Goal: Check status: Check status

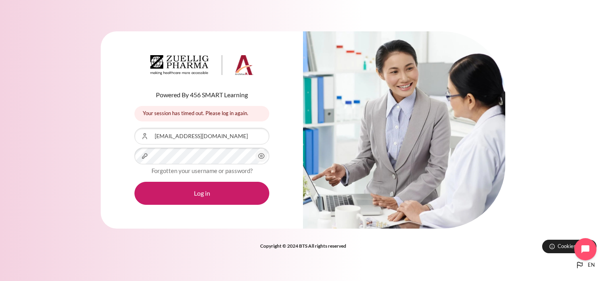
click at [259, 157] on icon "Content" at bounding box center [261, 155] width 6 height 5
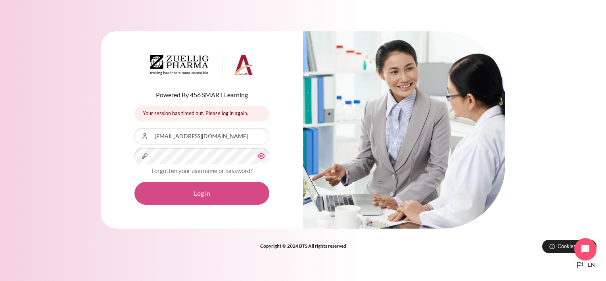
click at [195, 196] on button "Log in" at bounding box center [201, 193] width 135 height 23
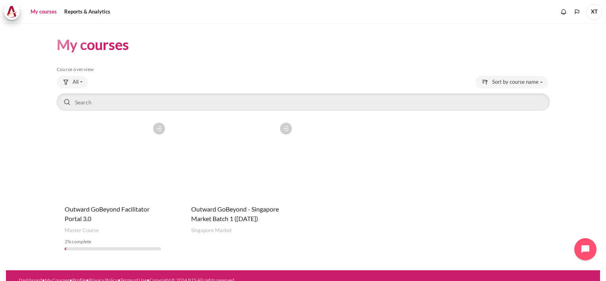
click at [227, 180] on figure "Content" at bounding box center [239, 158] width 113 height 79
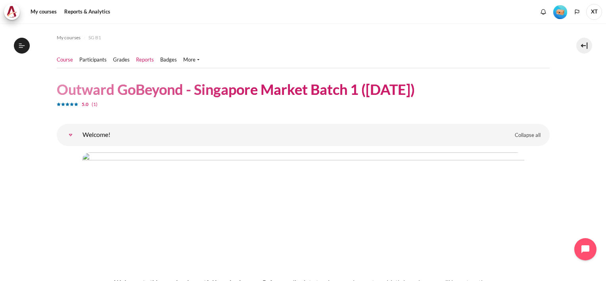
click at [144, 61] on link "Reports" at bounding box center [145, 60] width 18 height 8
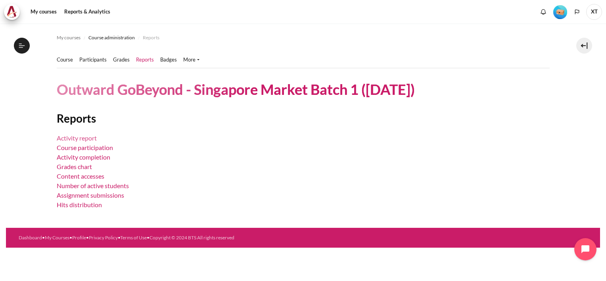
click at [68, 138] on link "Activity report" at bounding box center [77, 138] width 40 height 8
click at [81, 157] on link "Activity completion" at bounding box center [84, 157] width 54 height 8
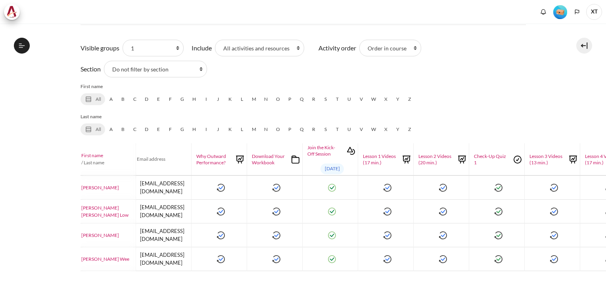
scroll to position [128, 0]
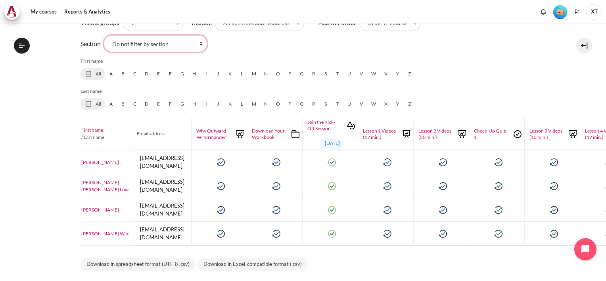
click at [146, 44] on select "Welcome! Kick-Off Session Lesson 1: Why Mindset Matters Lesson 2: Radical Self-…" at bounding box center [155, 43] width 103 height 17
click at [400, 52] on div "Report type Activity completion Activity report Course participation Activity c…" at bounding box center [302, 124] width 445 height 299
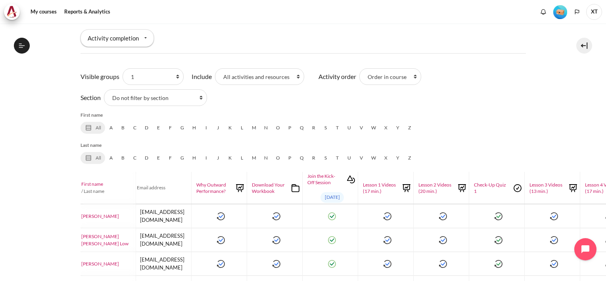
scroll to position [10, 0]
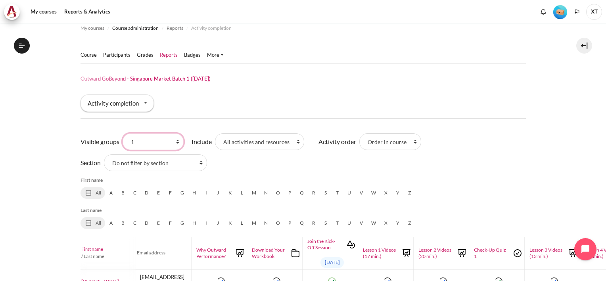
click at [173, 144] on select "All participants 1 2 3 4 5 6 7 HR" at bounding box center [152, 141] width 61 height 17
select select "0"
click at [122, 133] on select "All participants 1 2 3 4 5 6 7 HR" at bounding box center [152, 141] width 61 height 17
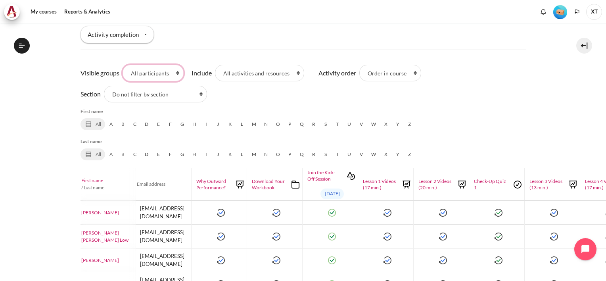
scroll to position [128, 0]
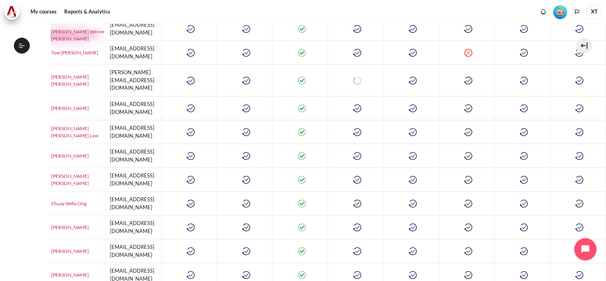
scroll to position [476, 0]
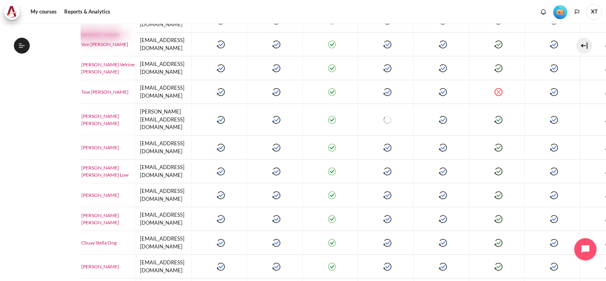
scroll to position [476, 0]
